Goal: Task Accomplishment & Management: Use online tool/utility

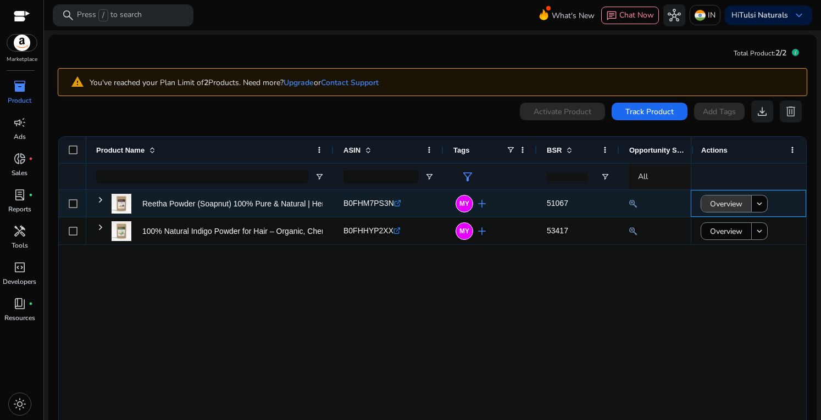
click at [710, 205] on span "Overview" at bounding box center [726, 204] width 32 height 23
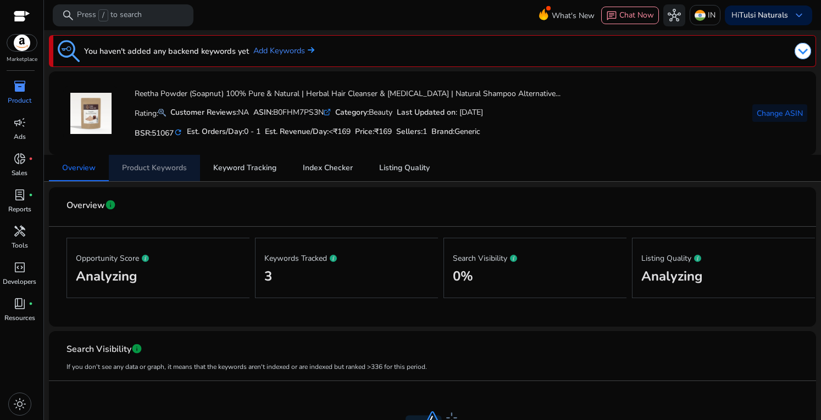
click at [155, 168] on span "Product Keywords" at bounding box center [154, 168] width 65 height 8
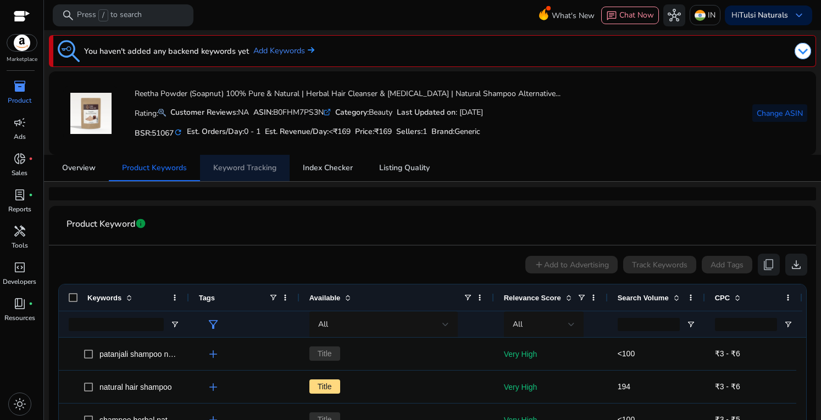
click at [254, 168] on span "Keyword Tracking" at bounding box center [244, 168] width 63 height 8
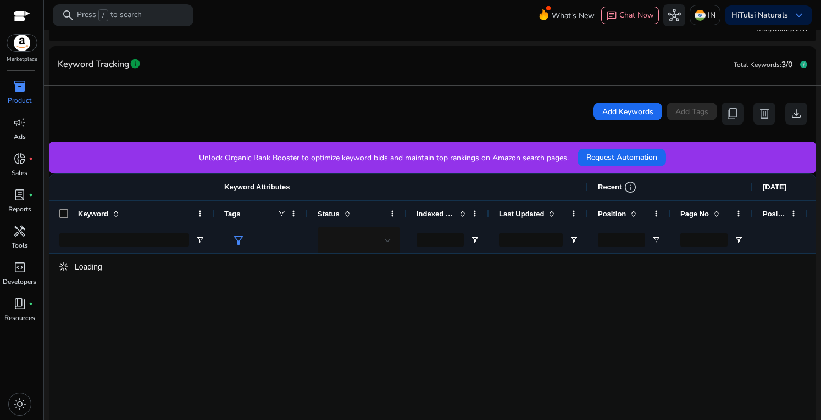
scroll to position [170, 0]
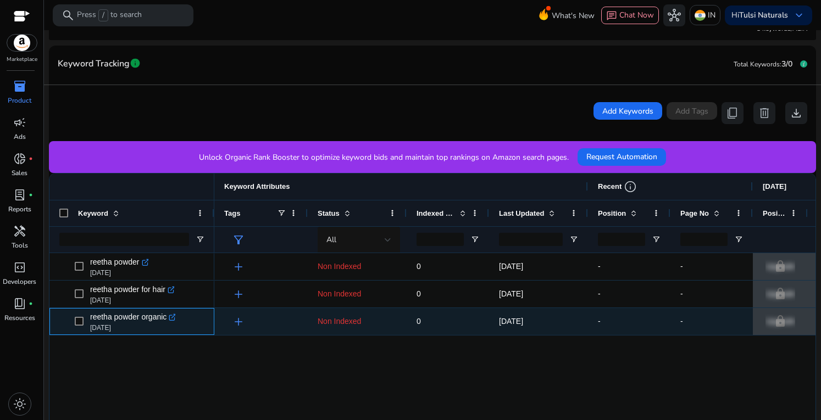
click at [172, 317] on icon at bounding box center [173, 316] width 4 height 4
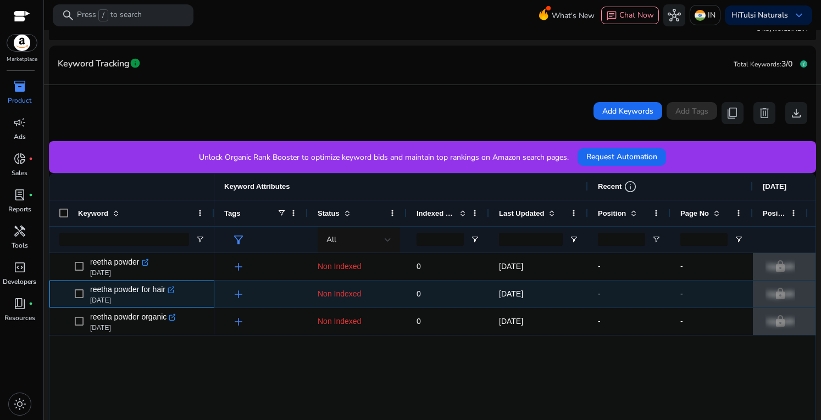
click at [171, 288] on icon ".st0{fill:#2c8af8}" at bounding box center [172, 290] width 8 height 8
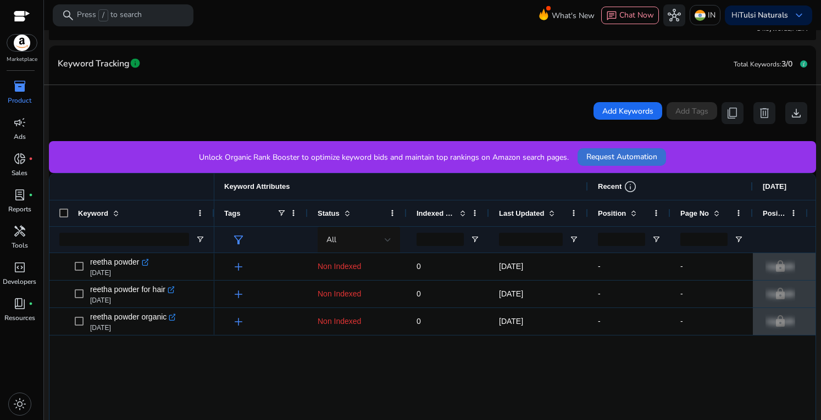
click at [620, 157] on span "Request Automation" at bounding box center [621, 157] width 71 height 12
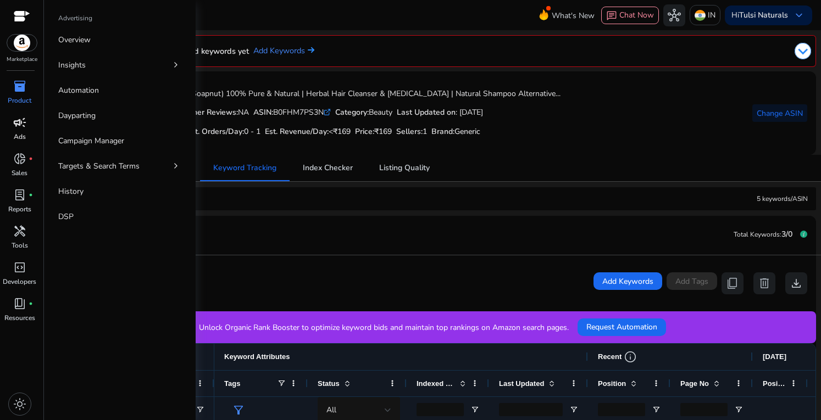
click at [18, 117] on span "campaign" at bounding box center [19, 122] width 13 height 13
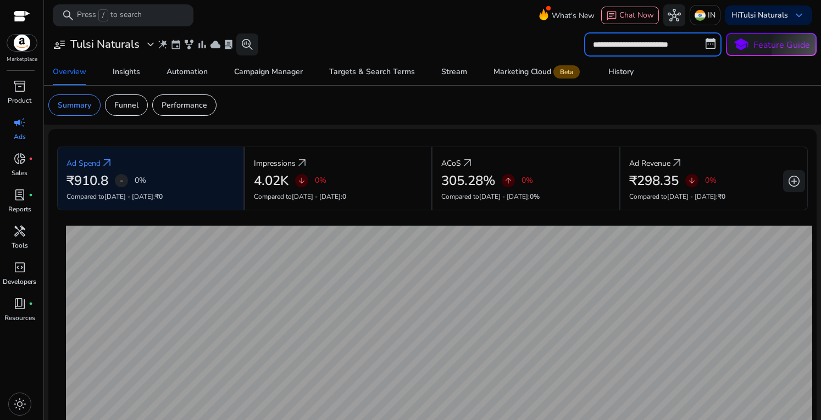
click at [706, 45] on input "**********" at bounding box center [652, 44] width 137 height 24
select select "*"
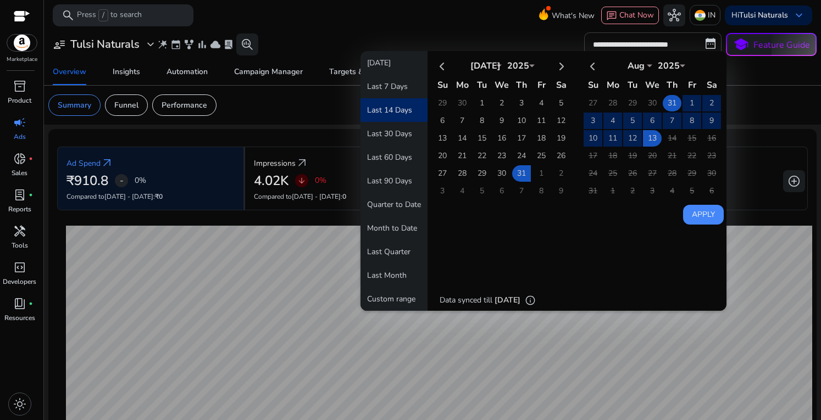
click at [665, 101] on td "31" at bounding box center [671, 103] width 19 height 16
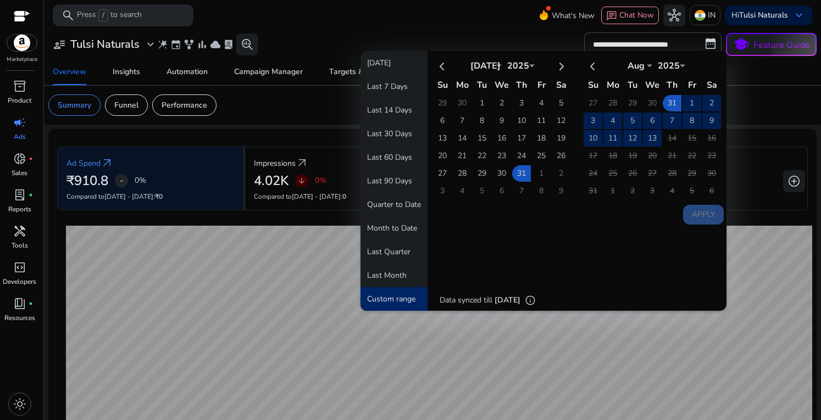
click at [759, 83] on div "Overview Insights Automation Campaign Manager Targets & Search Terms Stream Mar…" at bounding box center [432, 72] width 785 height 26
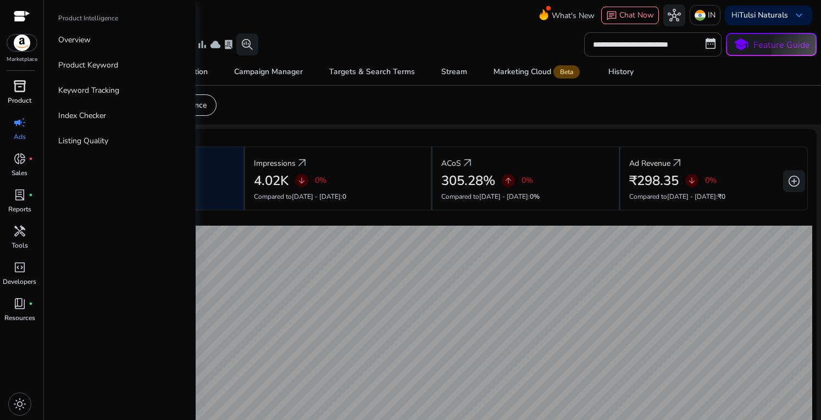
click at [23, 93] on span "inventory_2" at bounding box center [19, 86] width 13 height 13
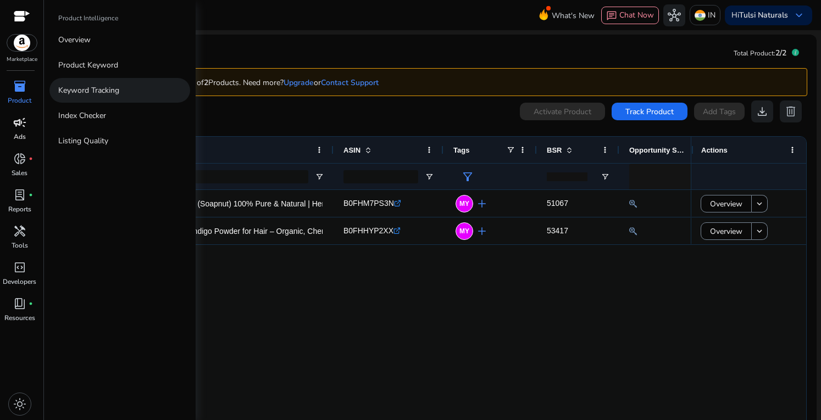
click at [101, 93] on p "Keyword Tracking" at bounding box center [88, 91] width 61 height 12
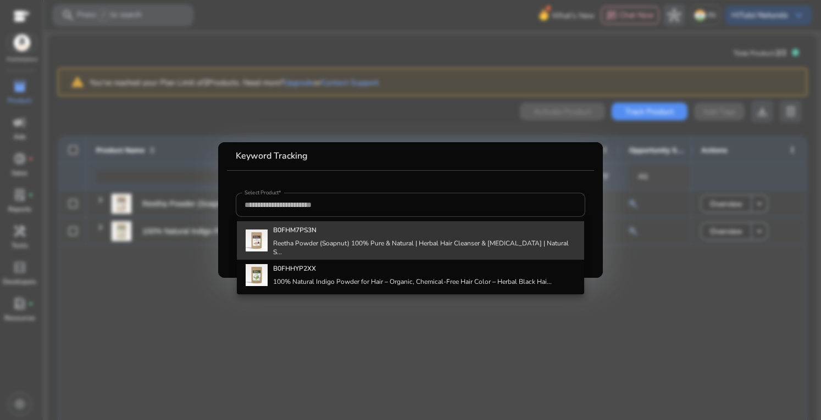
click at [412, 238] on div "B0FHM7PS3N Reetha Powder (Soapnut) 100% Pure & Natural | Herbal Hair Cleanser &…" at bounding box center [424, 240] width 302 height 38
